Goal: Task Accomplishment & Management: Manage account settings

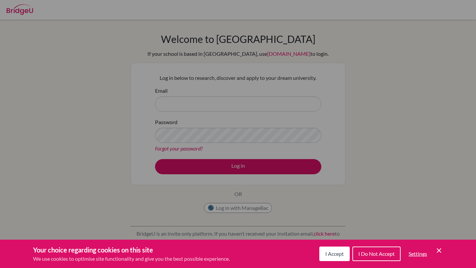
click at [439, 251] on icon "Save and close" at bounding box center [438, 250] width 5 height 5
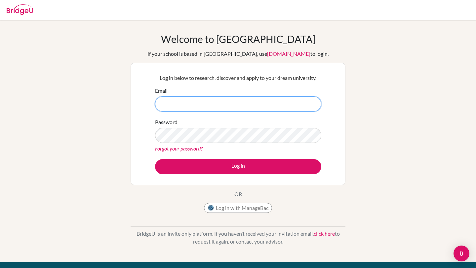
click at [265, 110] on input "Email" at bounding box center [238, 103] width 166 height 15
drag, startPoint x: 243, startPoint y: 105, endPoint x: 89, endPoint y: 106, distance: 154.6
click at [88, 106] on div "Welcome to [GEOGRAPHIC_DATA] If your school is based in [GEOGRAPHIC_DATA], use …" at bounding box center [238, 141] width 476 height 216
type input "[EMAIL_ADDRESS][DOMAIN_NAME]"
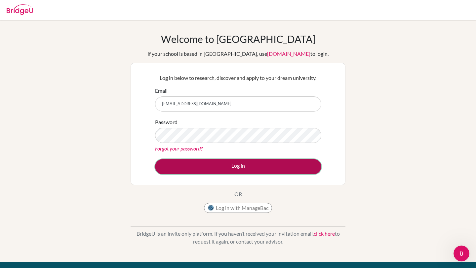
click at [213, 165] on button "Log in" at bounding box center [238, 166] width 166 height 15
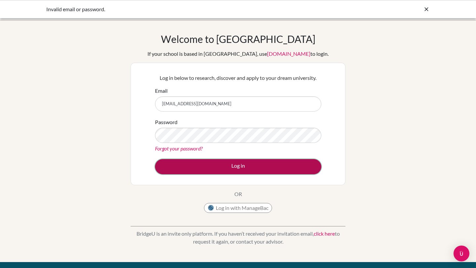
click at [217, 172] on button "Log in" at bounding box center [238, 166] width 166 height 15
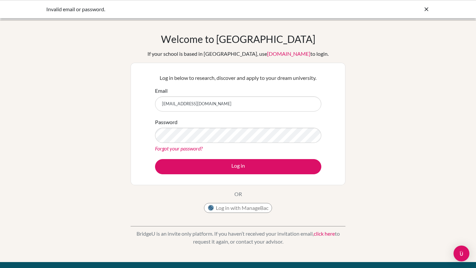
click at [195, 149] on link "Forgot your password?" at bounding box center [179, 148] width 48 height 6
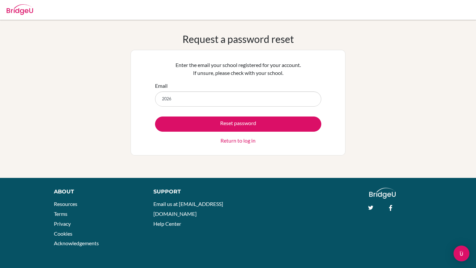
type input "[EMAIL_ADDRESS][DOMAIN_NAME]"
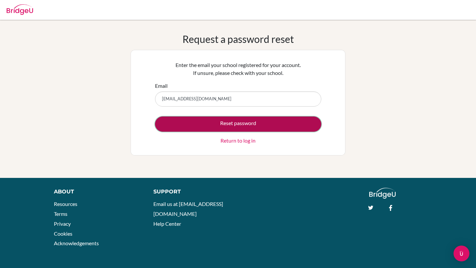
click at [187, 130] on button "Reset password" at bounding box center [238, 124] width 166 height 15
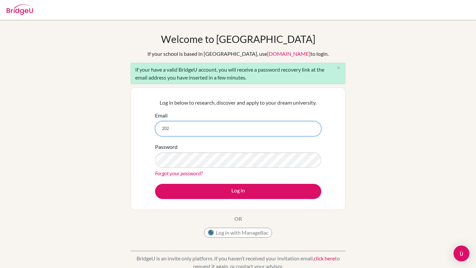
type input "[EMAIL_ADDRESS][DOMAIN_NAME]"
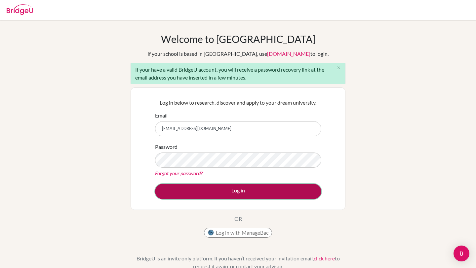
click at [211, 195] on button "Log in" at bounding box center [238, 191] width 166 height 15
